Goal: Navigation & Orientation: Find specific page/section

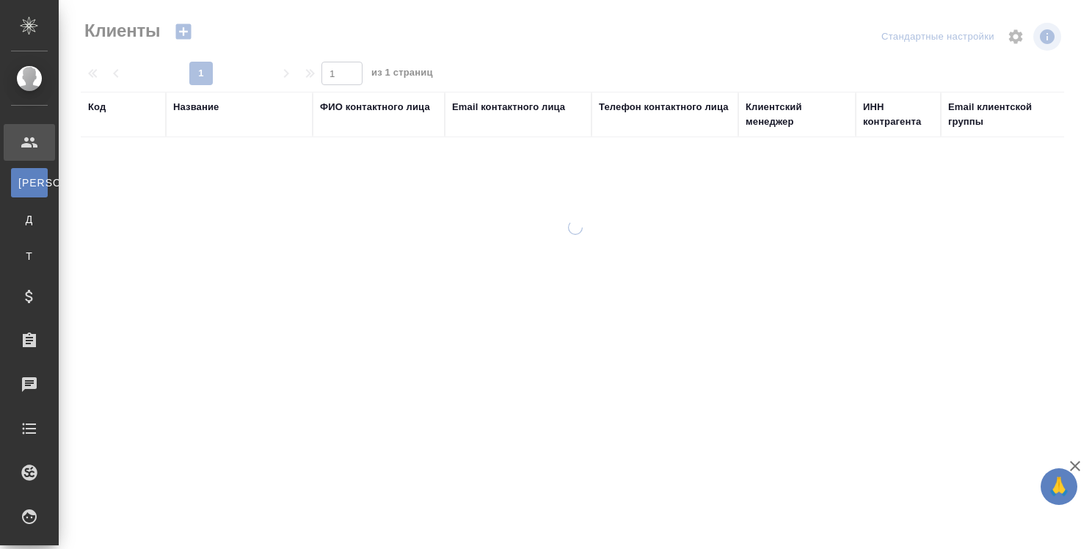
select select "RU"
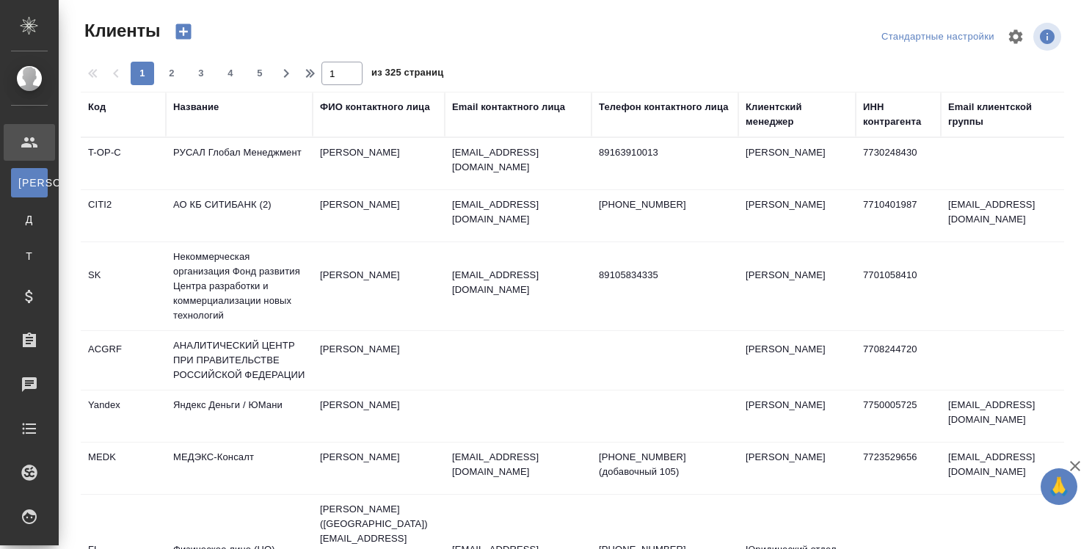
click at [288, 411] on td "Яндекс Деньги / ЮМани" at bounding box center [239, 415] width 147 height 51
select select "RU"
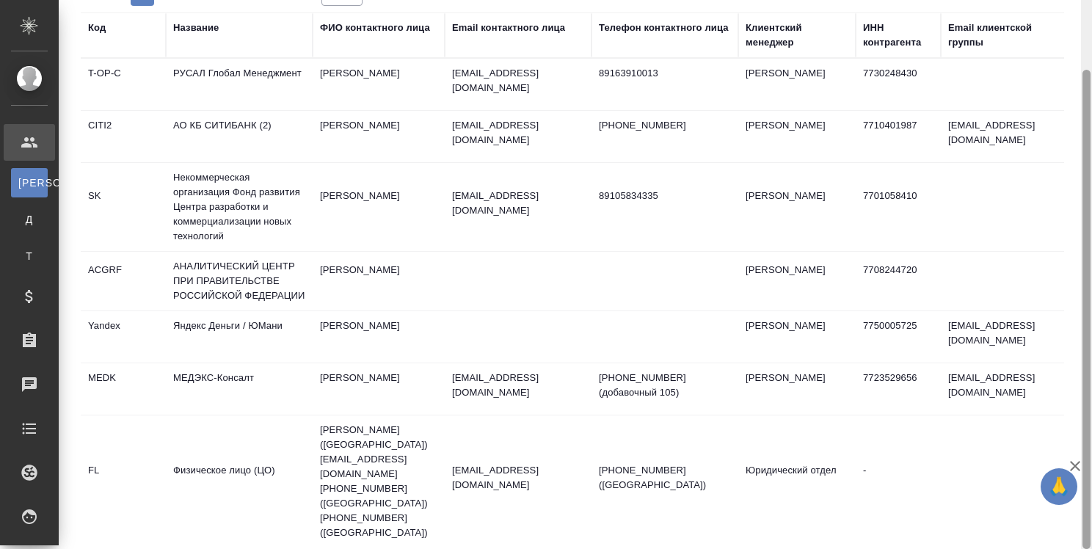
drag, startPoint x: 1084, startPoint y: 355, endPoint x: 1077, endPoint y: 510, distance: 155.0
click at [1077, 510] on div "Клиенты Стандартные настройки 1 2 3 4 5 1 из 325 страниц Код Название ФИО конта…" at bounding box center [575, 274] width 1033 height 549
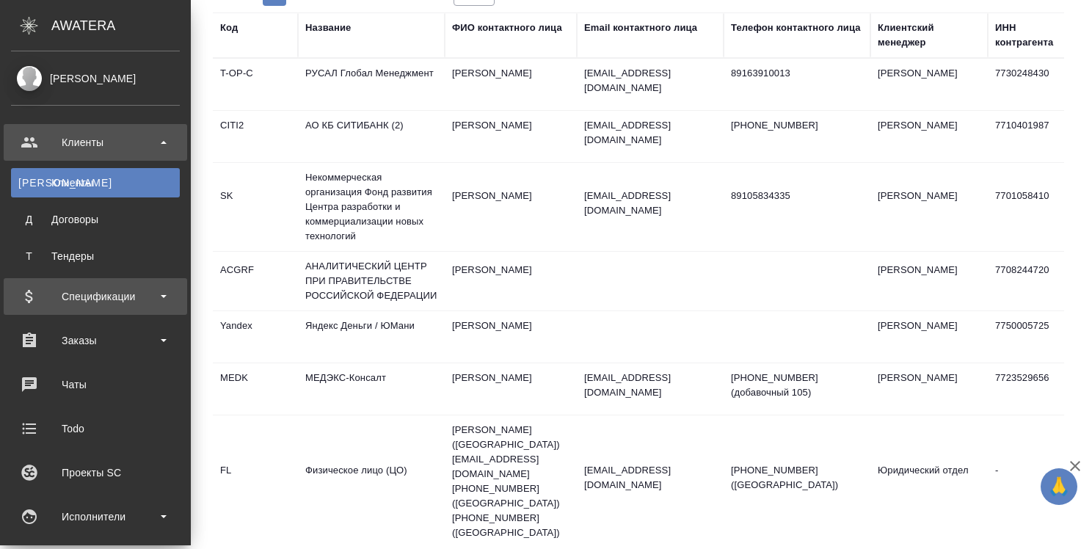
scroll to position [220, 0]
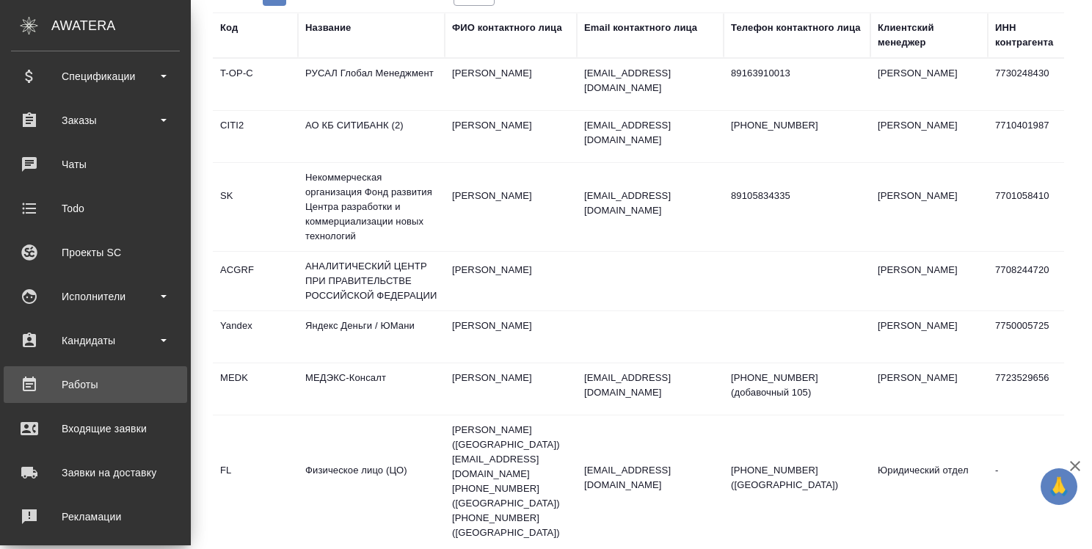
click at [58, 383] on div "Работы" at bounding box center [95, 384] width 169 height 22
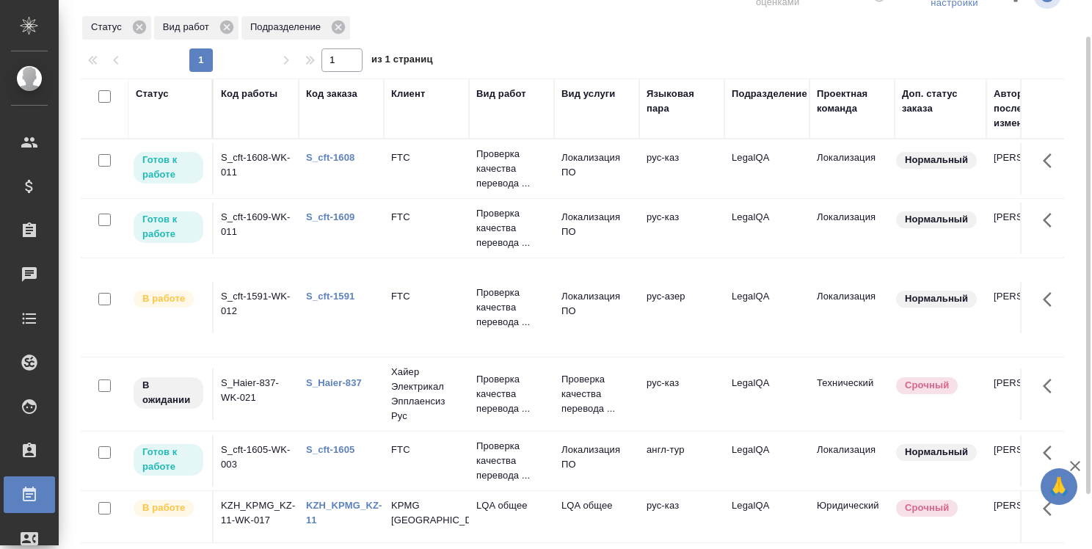
scroll to position [47, 0]
